Goal: Information Seeking & Learning: Learn about a topic

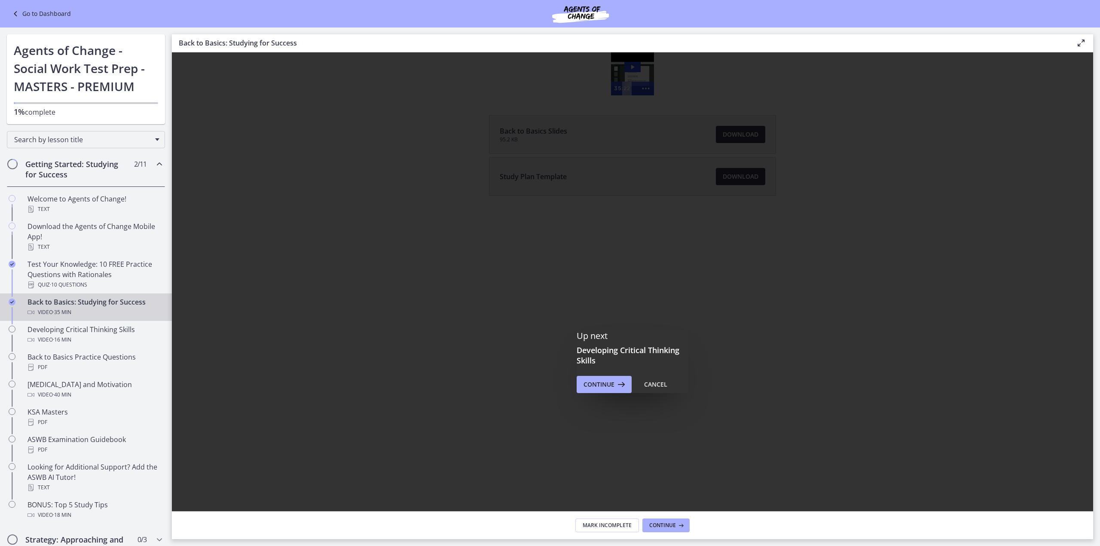
click at [1000, 191] on div "Up next Developing Critical Thinking Skills Continue Cancel" at bounding box center [632, 361] width 921 height 619
click at [599, 383] on span "Continue" at bounding box center [598, 384] width 31 height 10
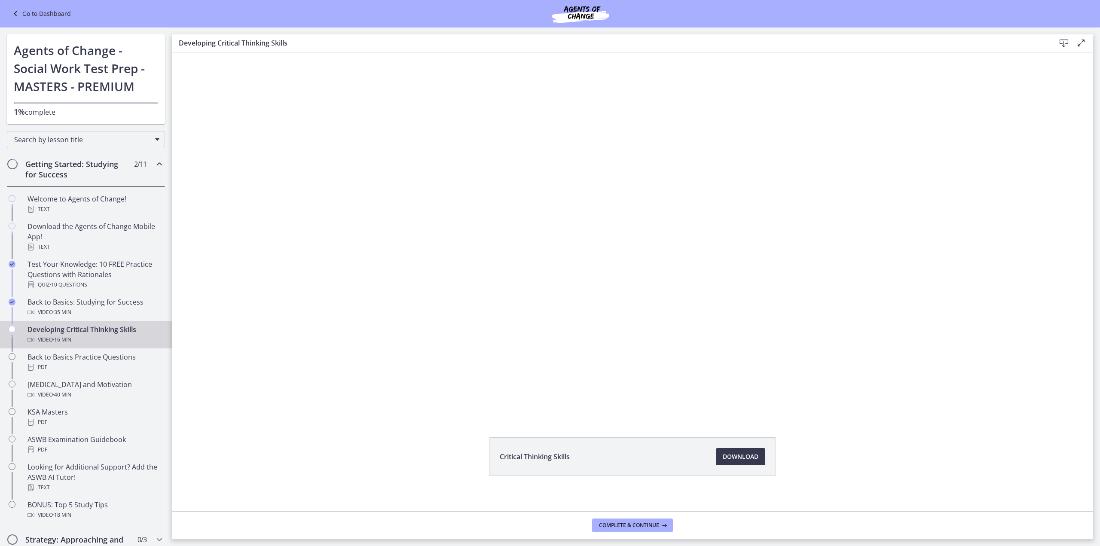
click at [41, 14] on link "Go to Dashboard" at bounding box center [40, 14] width 61 height 10
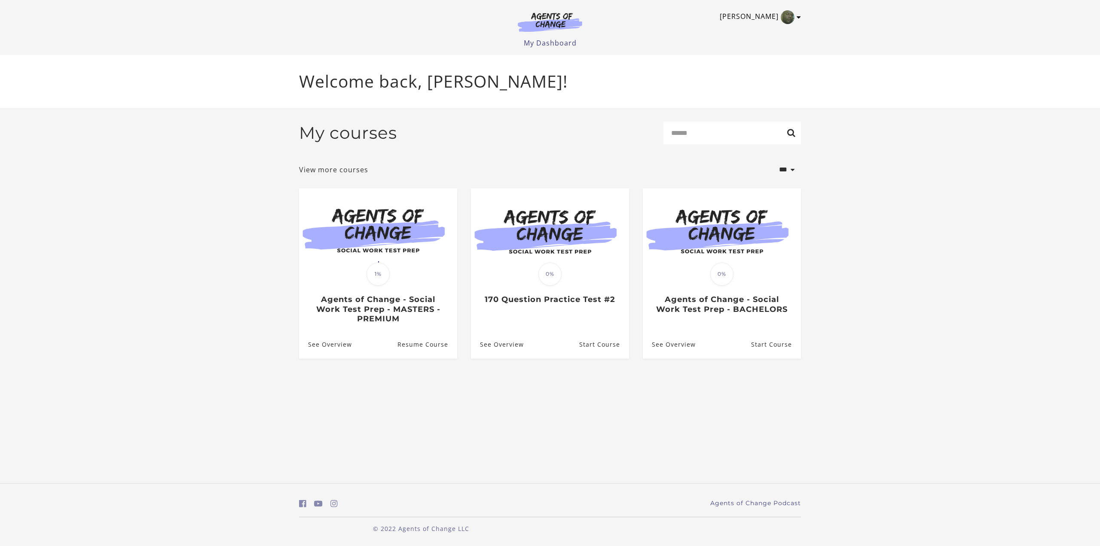
click at [798, 17] on icon "Toggle menu" at bounding box center [798, 17] width 4 height 7
click at [762, 58] on link "Sign Out" at bounding box center [765, 60] width 76 height 15
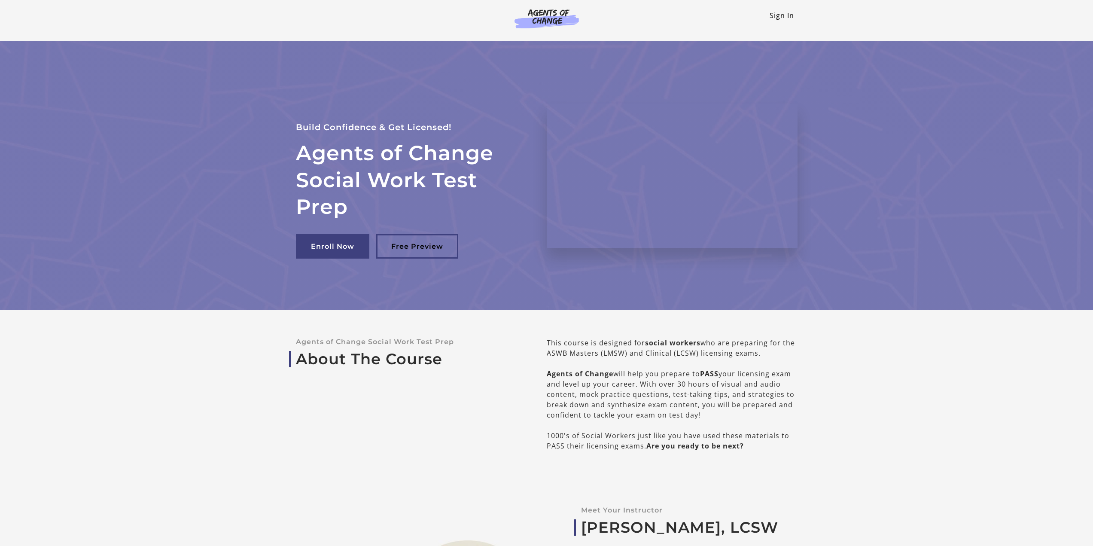
click at [778, 17] on link "Sign In" at bounding box center [782, 15] width 24 height 9
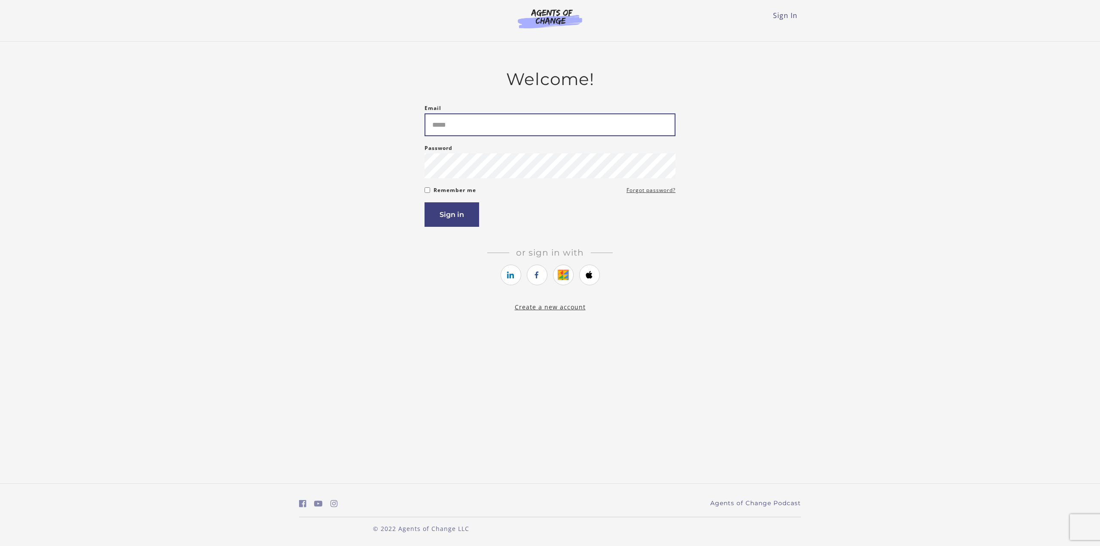
click at [503, 125] on input "Email" at bounding box center [549, 124] width 251 height 23
type input "**********"
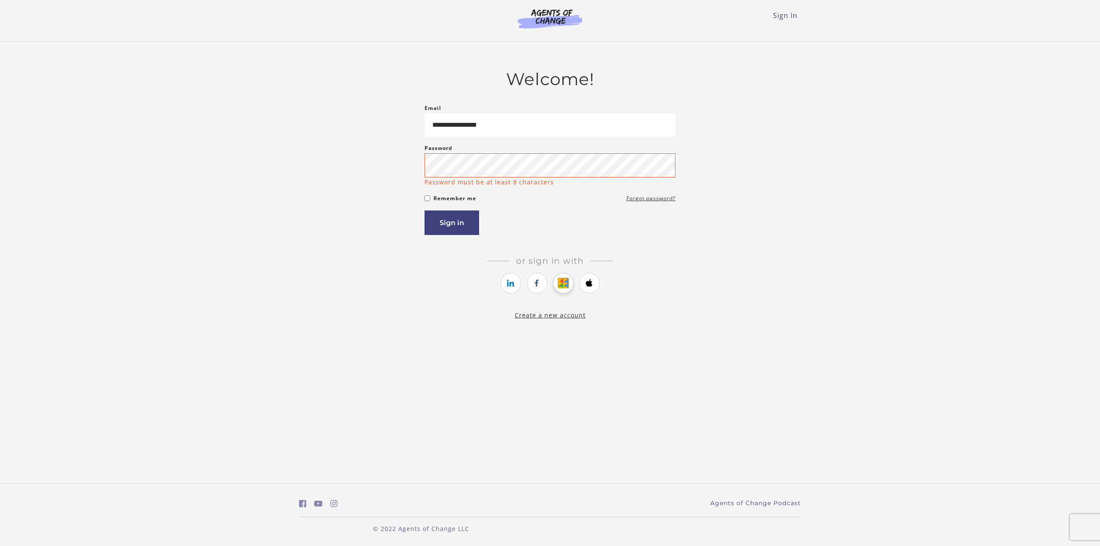
click at [564, 276] on link "https://courses.thinkific.com/users/auth/google?ss%5Breferral%5D=&ss%5Buser_ret…" at bounding box center [563, 283] width 21 height 21
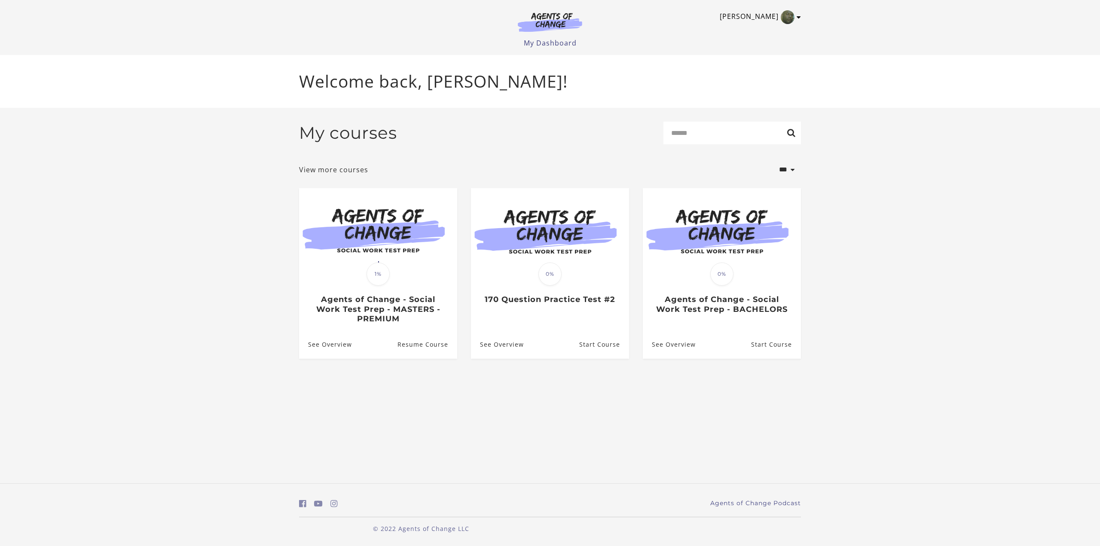
click at [798, 18] on icon "Toggle menu" at bounding box center [798, 17] width 4 height 7
click at [756, 62] on link "Sign Out" at bounding box center [765, 60] width 76 height 15
